Goal: Task Accomplishment & Management: Use online tool/utility

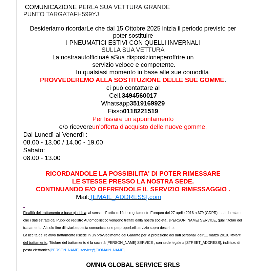
scroll to position [169, 0]
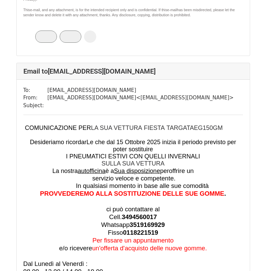
scroll to position [19375, 0]
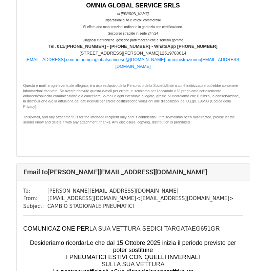
scroll to position [21339, 0]
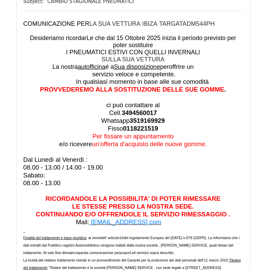
scroll to position [102, 0]
